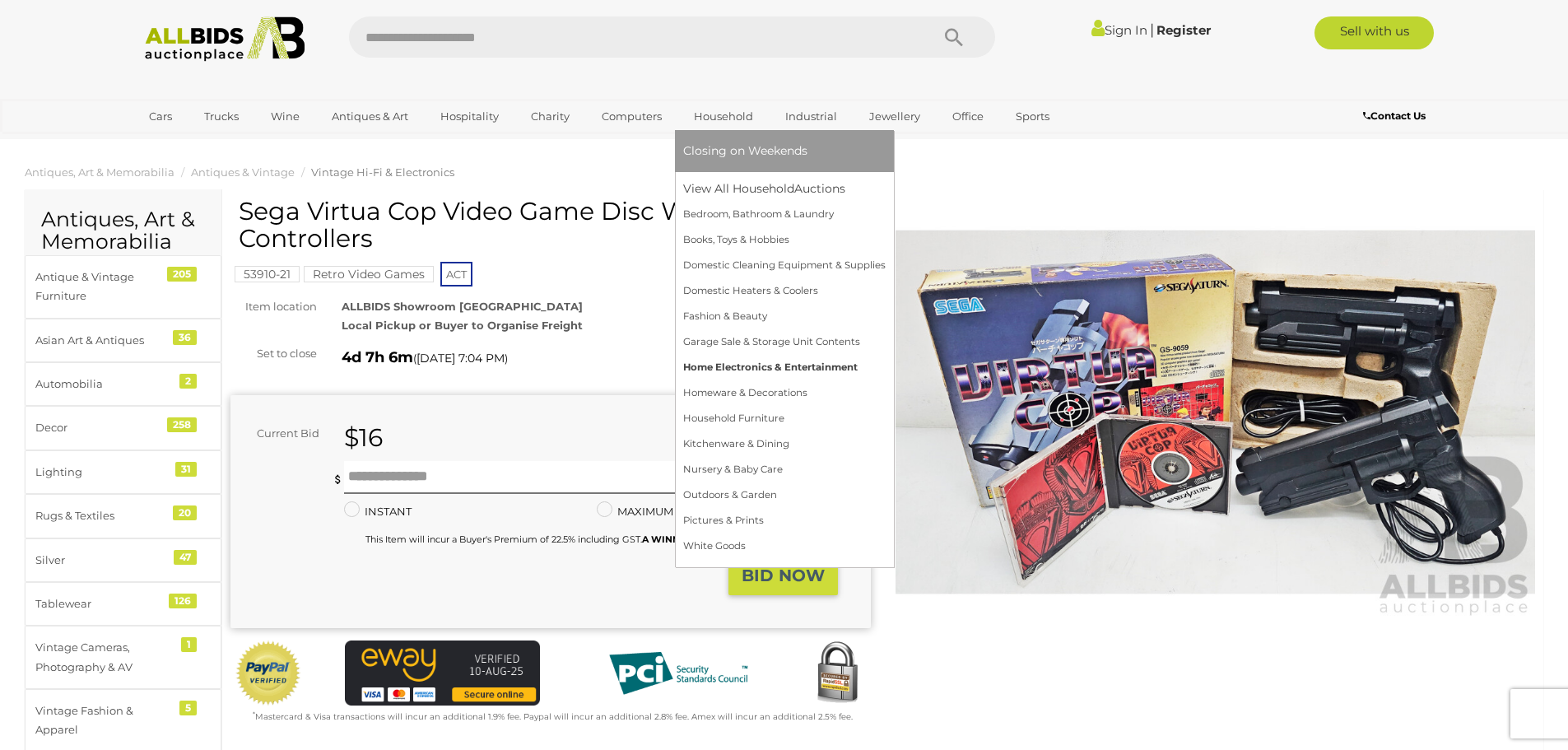
click at [736, 359] on link "Home Electronics & Entertainment" at bounding box center [784, 367] width 202 height 25
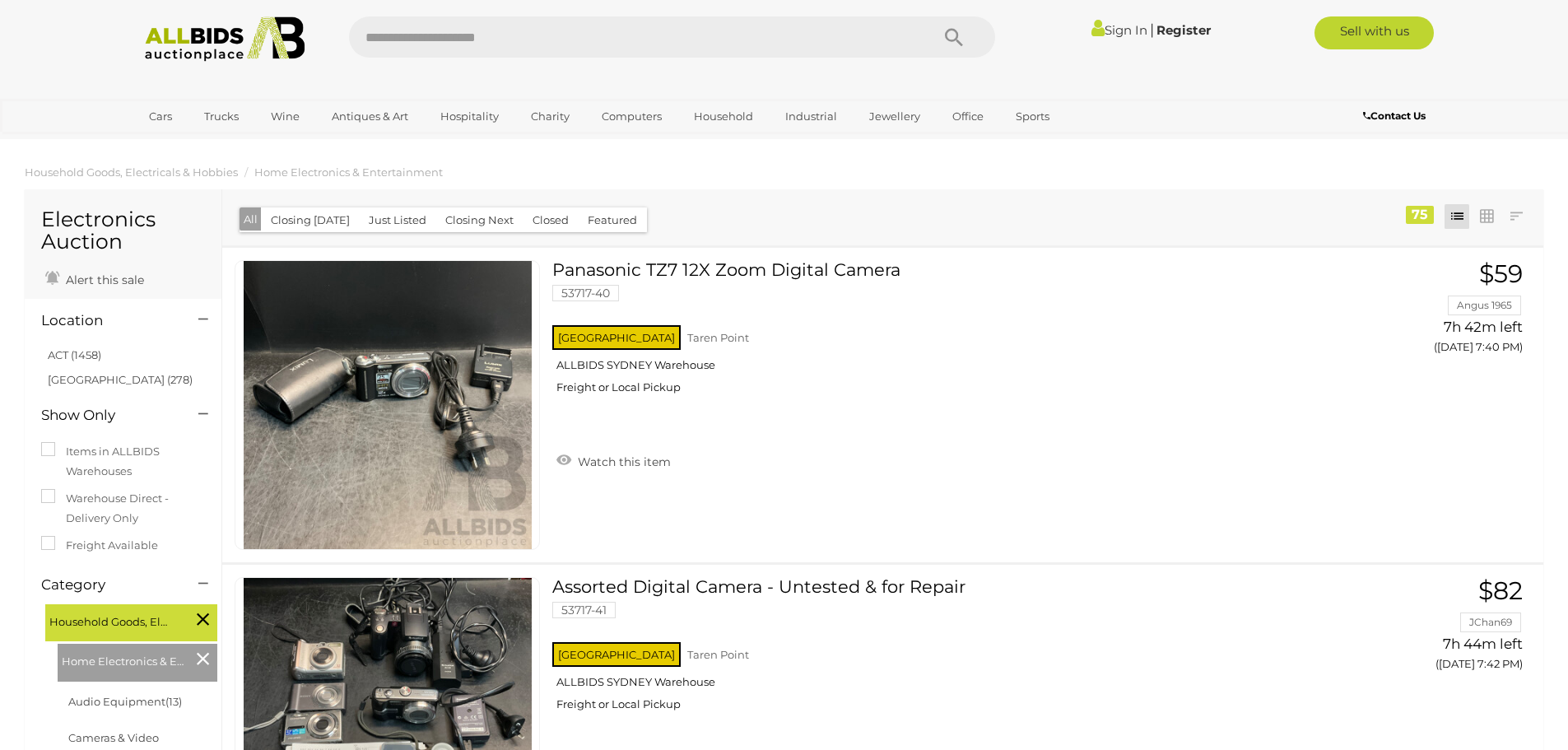
scroll to position [13786, 0]
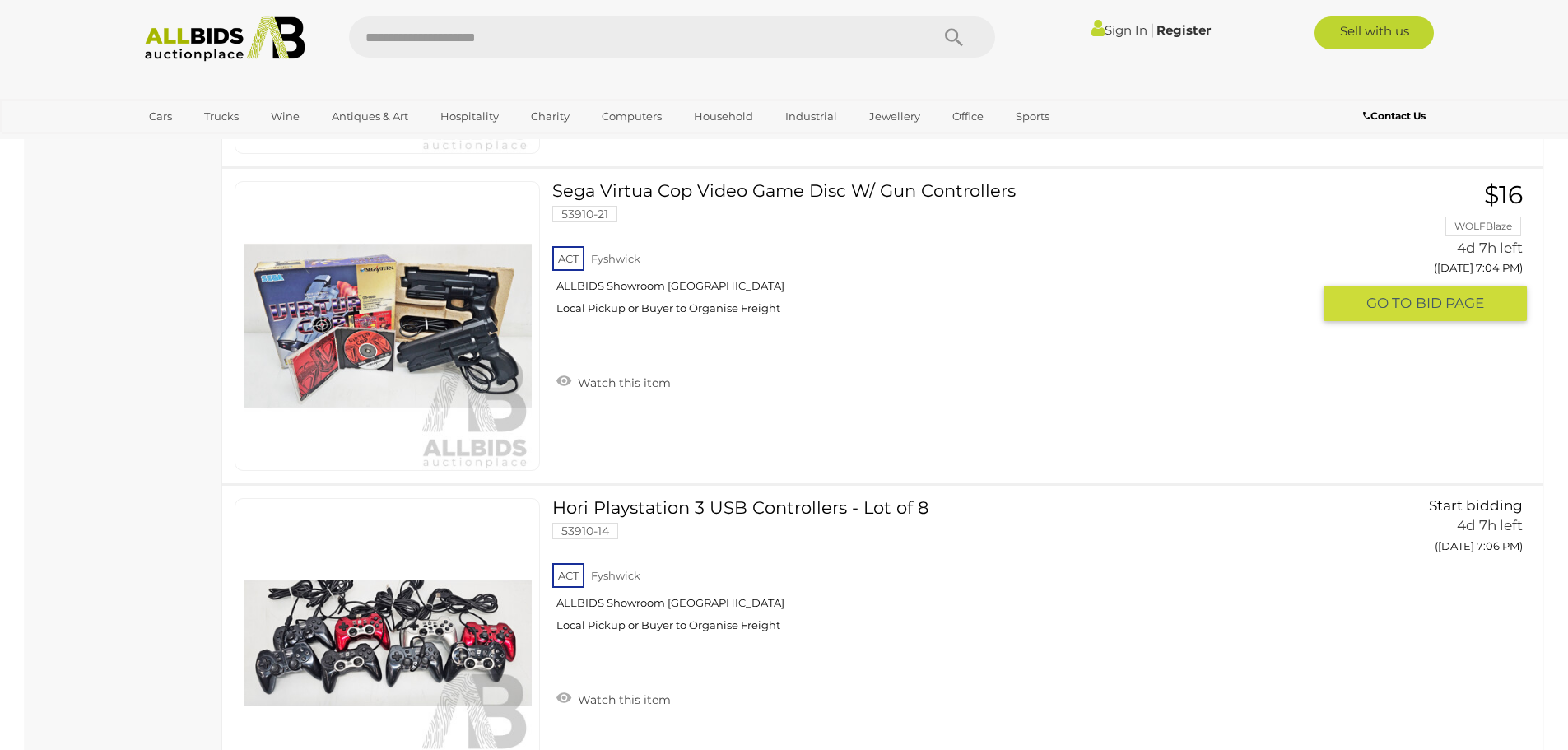
drag, startPoint x: 0, startPoint y: 0, endPoint x: 736, endPoint y: 359, distance: 818.9
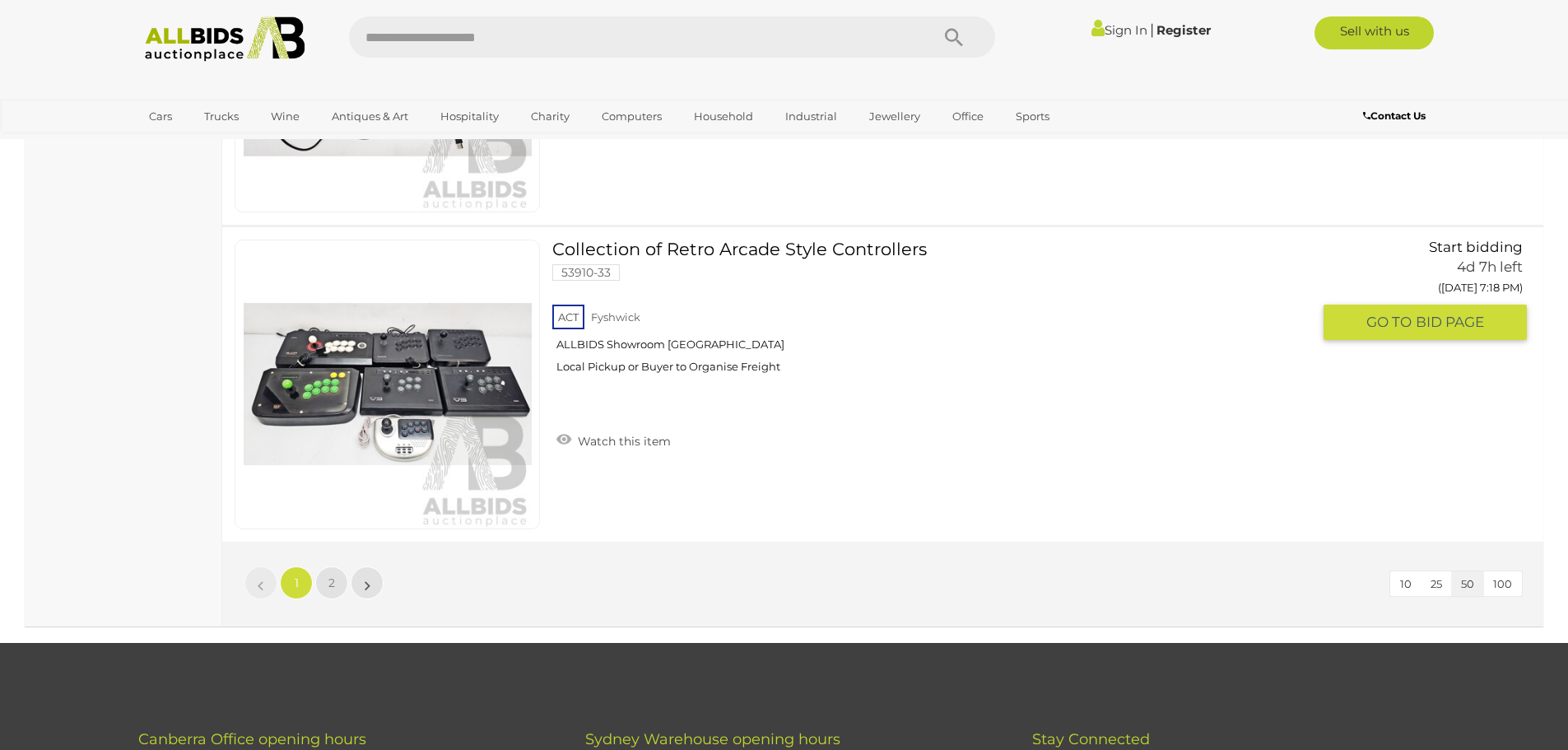
scroll to position [15553, 0]
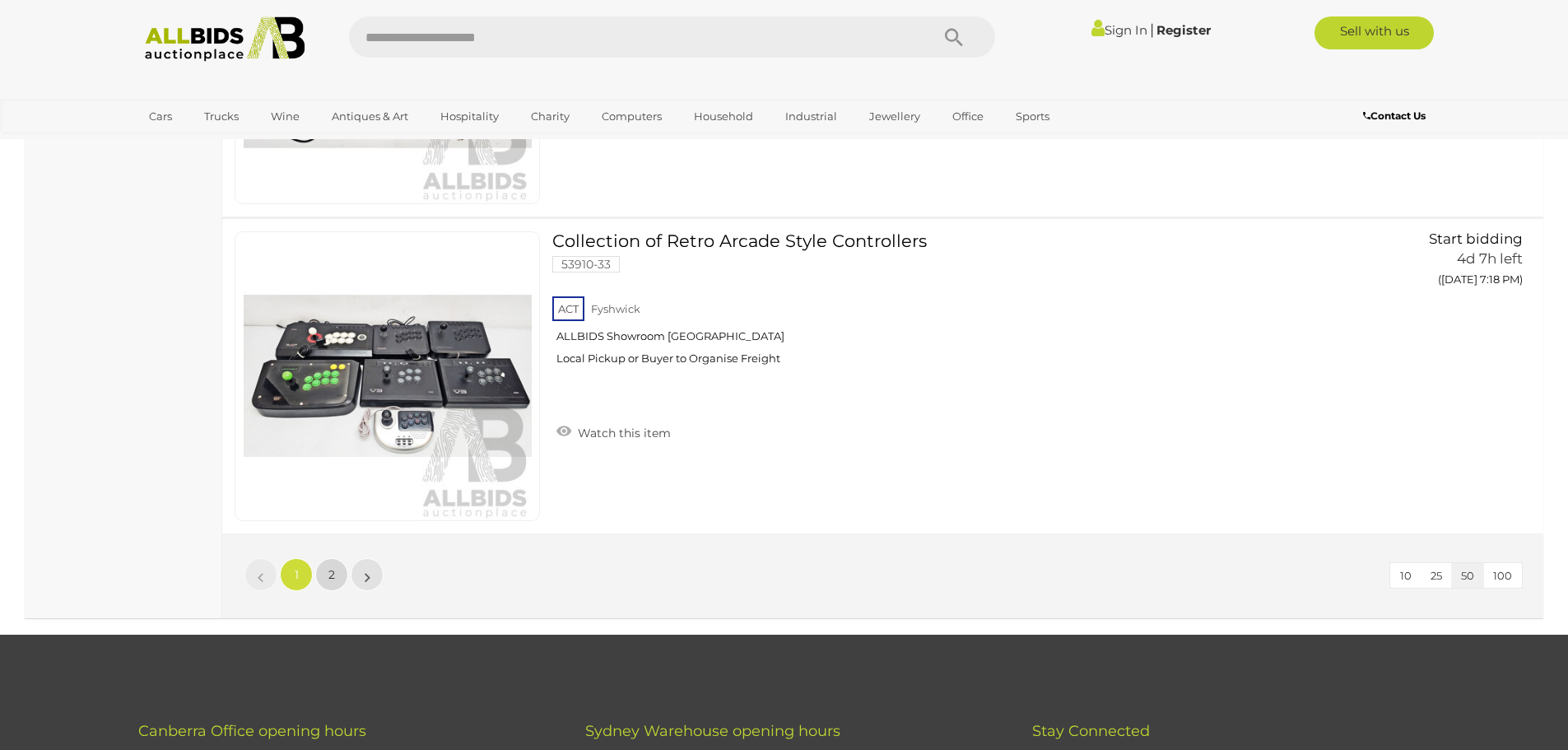
click at [333, 577] on span "2" at bounding box center [332, 574] width 7 height 15
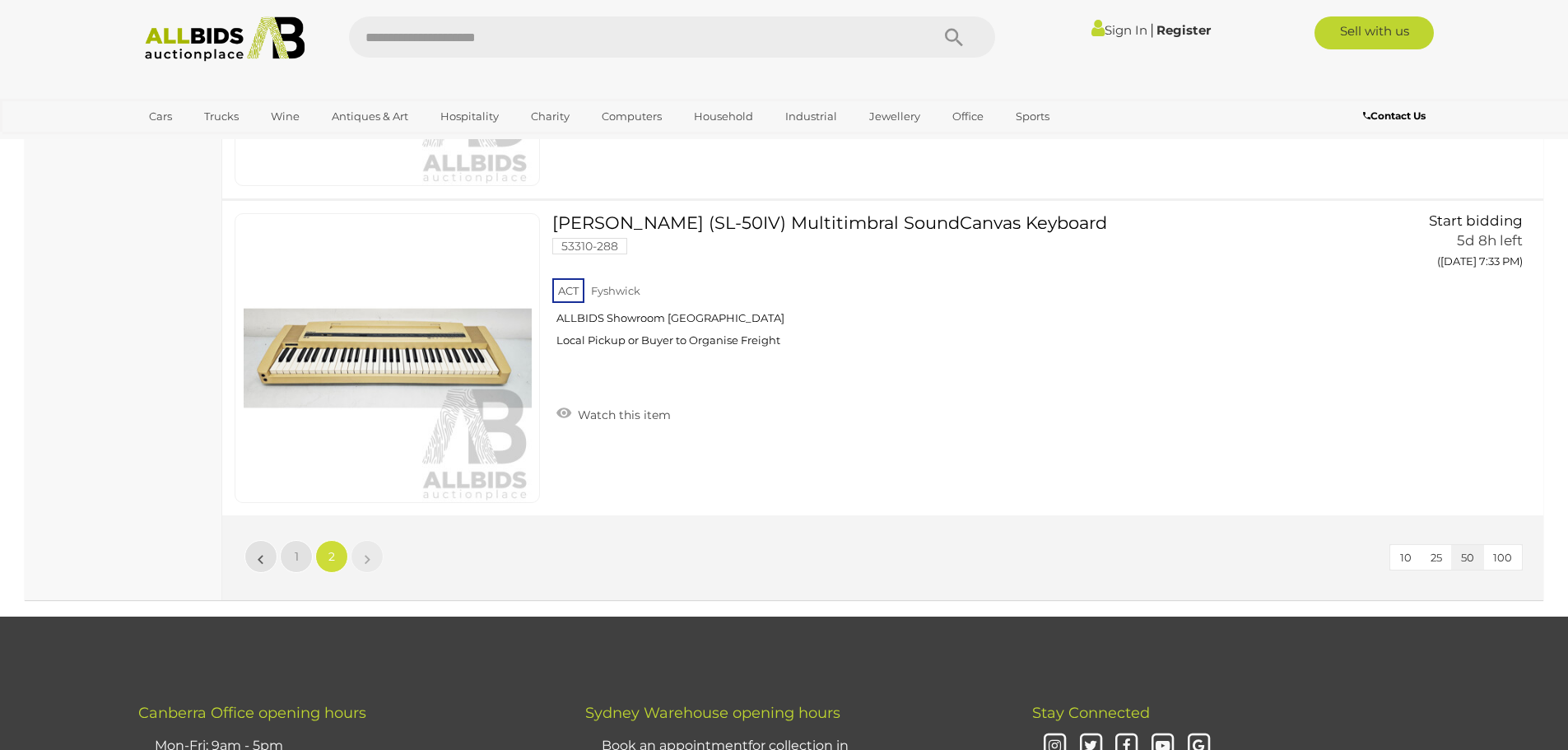
scroll to position [7652, 0]
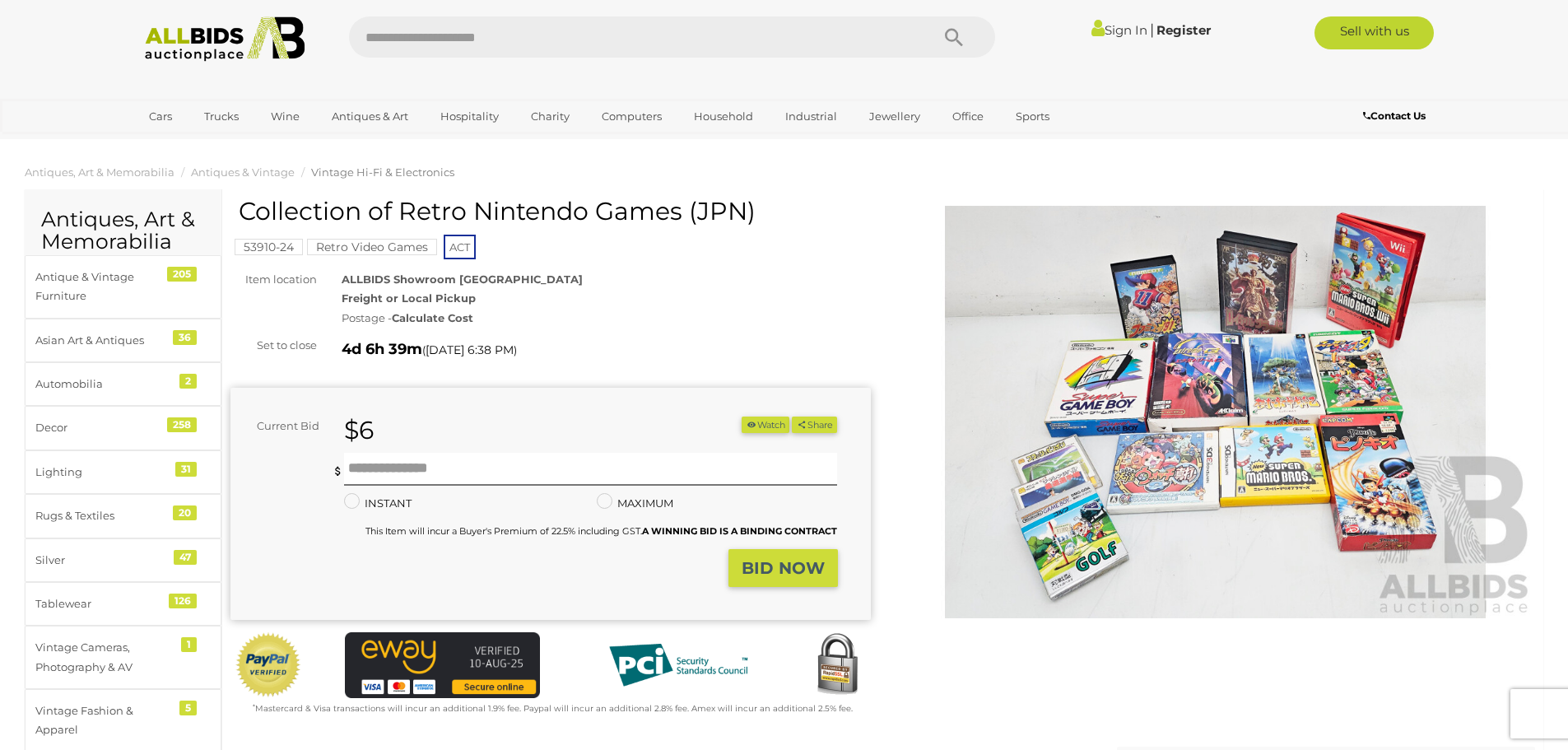
click at [1051, 364] on img at bounding box center [1215, 412] width 640 height 412
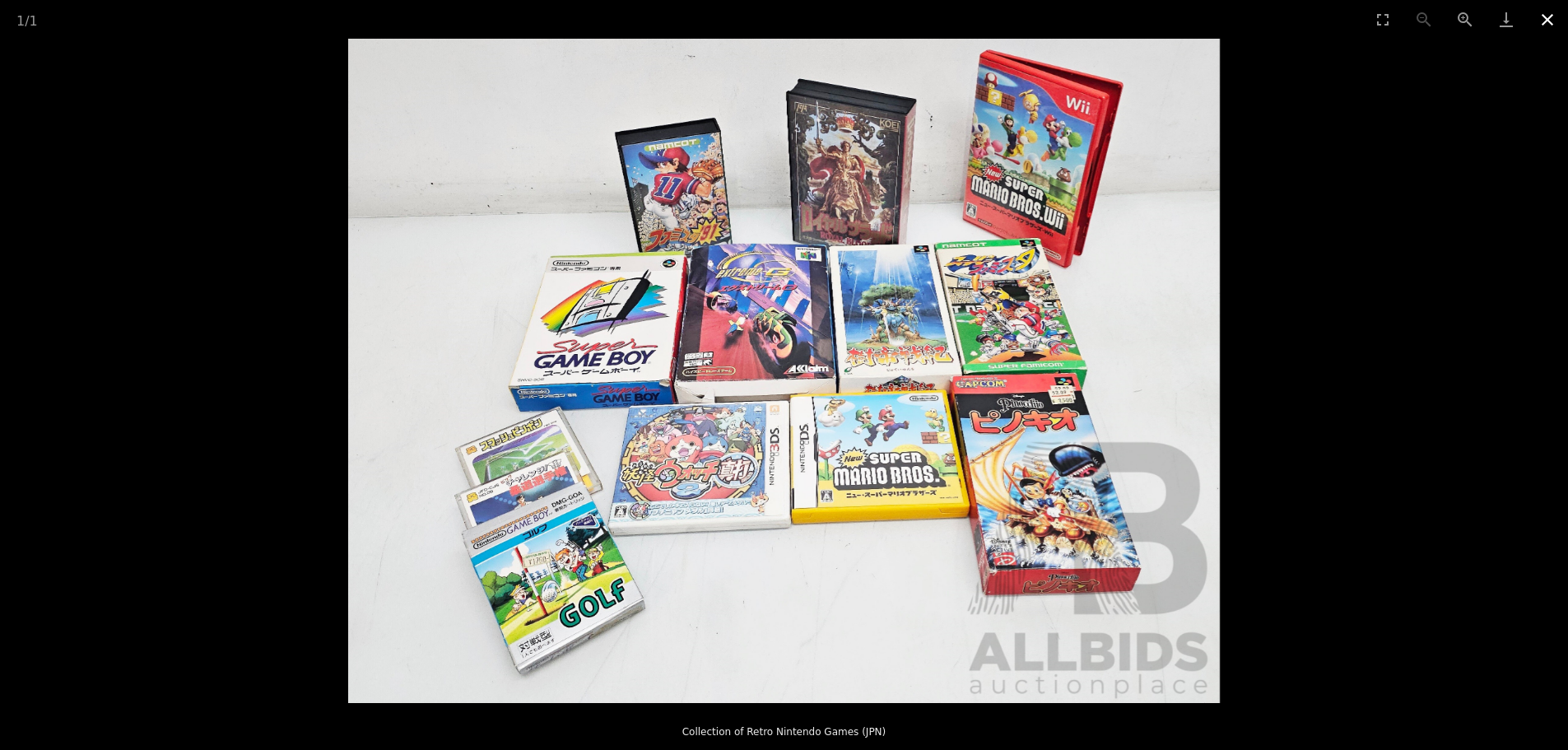
click at [1546, 20] on button "Close gallery" at bounding box center [1547, 19] width 41 height 39
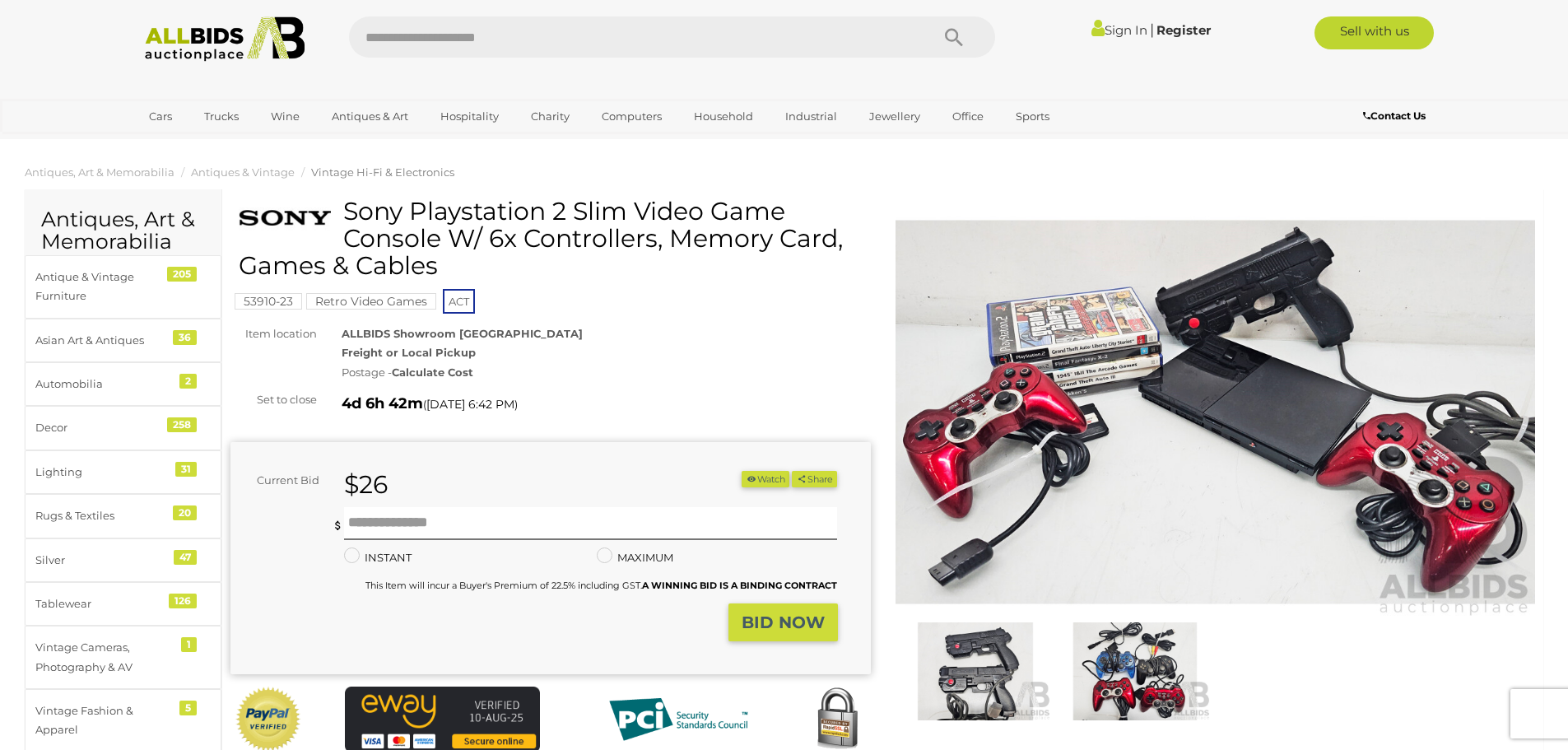
click at [1072, 357] on img at bounding box center [1215, 412] width 640 height 412
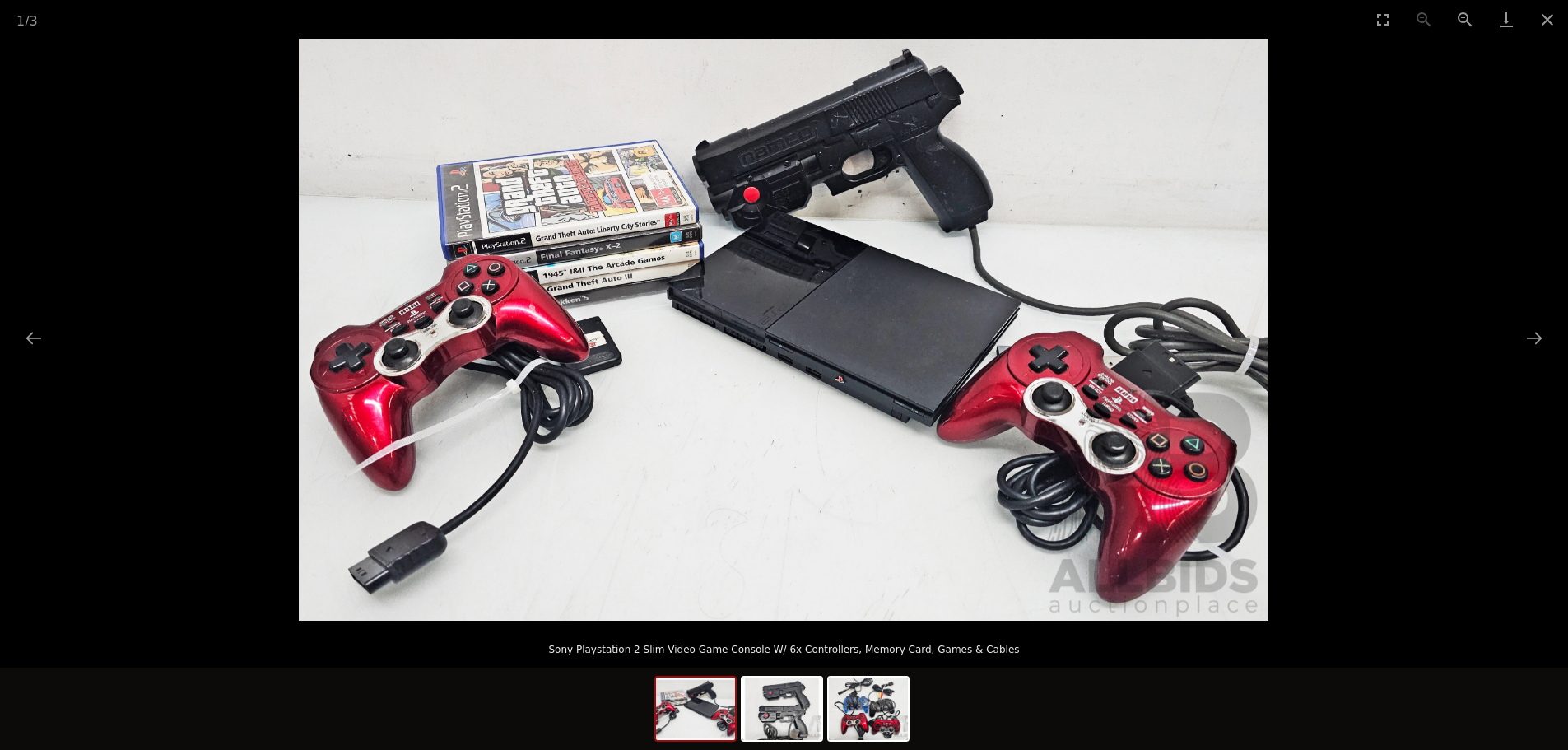
click at [1336, 223] on picture at bounding box center [784, 329] width 1568 height 582
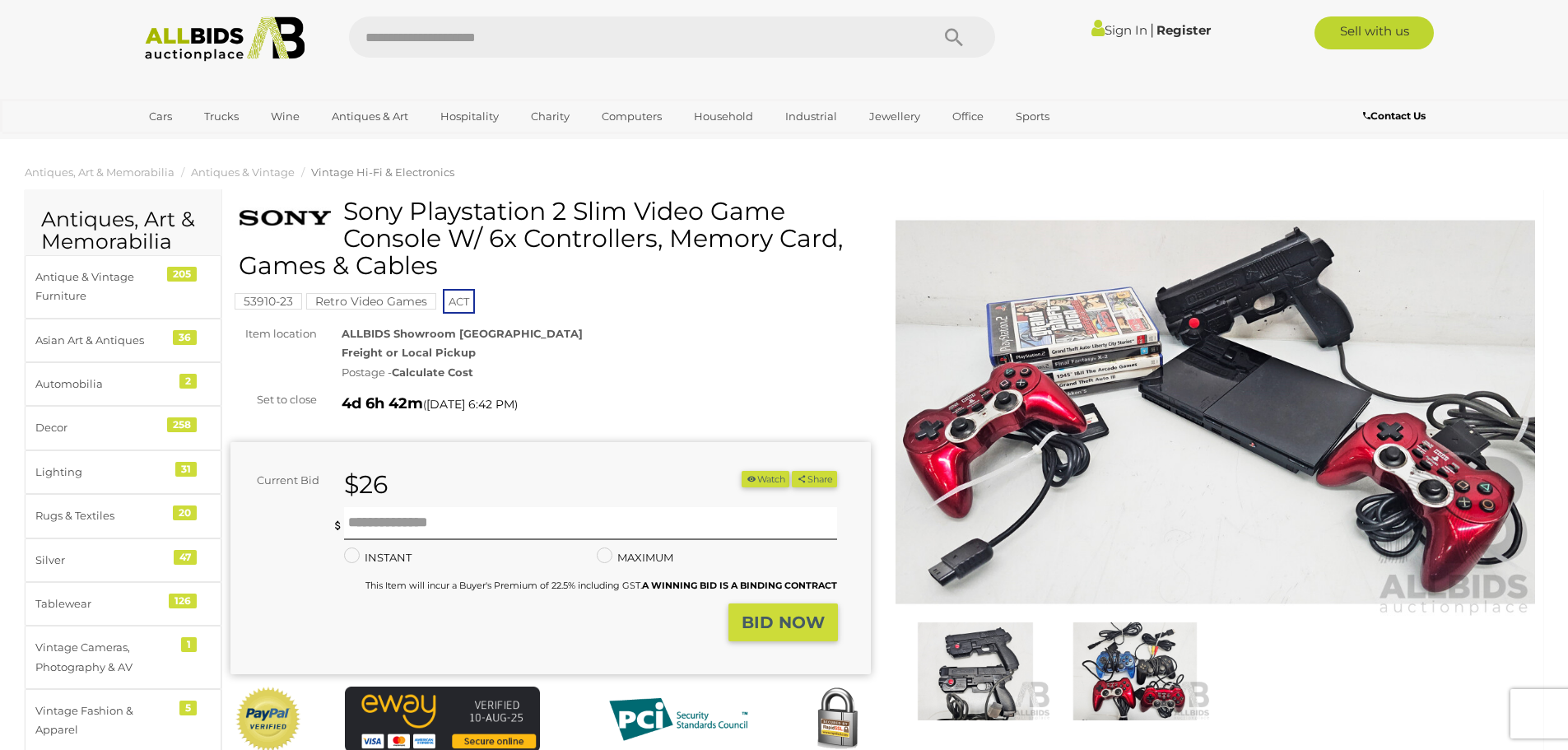
click at [1330, 422] on img at bounding box center [1215, 412] width 640 height 412
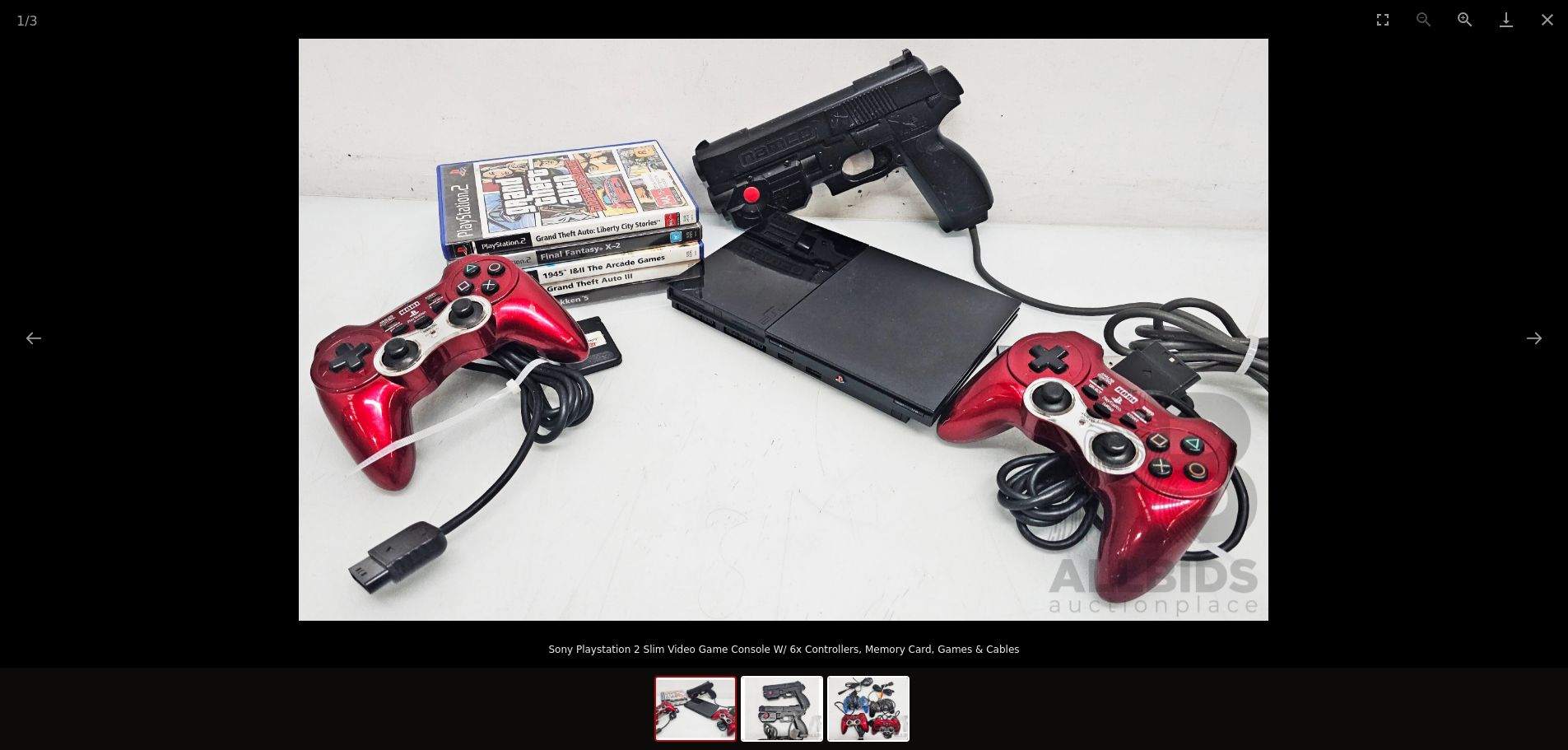
click at [1330, 422] on picture at bounding box center [784, 329] width 1568 height 582
